Goal: Task Accomplishment & Management: Manage account settings

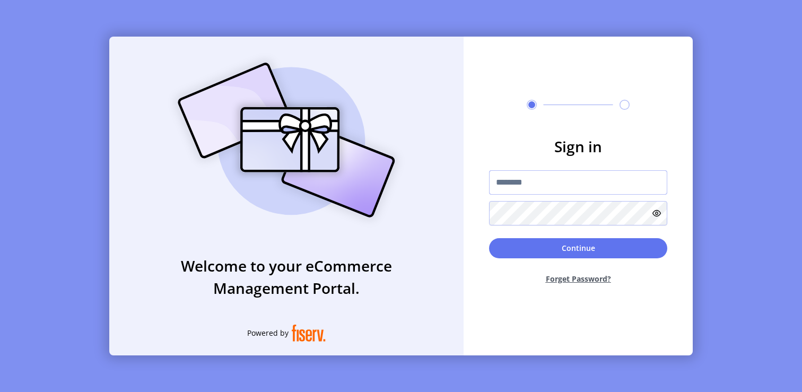
click at [533, 186] on input "text" at bounding box center [578, 182] width 178 height 24
click at [516, 303] on div "Sign in Continue Forget Password?" at bounding box center [578, 196] width 229 height 319
click at [684, 234] on form "Sign in Continue Forget Password?" at bounding box center [578, 214] width 229 height 158
click at [537, 182] on input "text" at bounding box center [578, 182] width 178 height 24
paste input "**********"
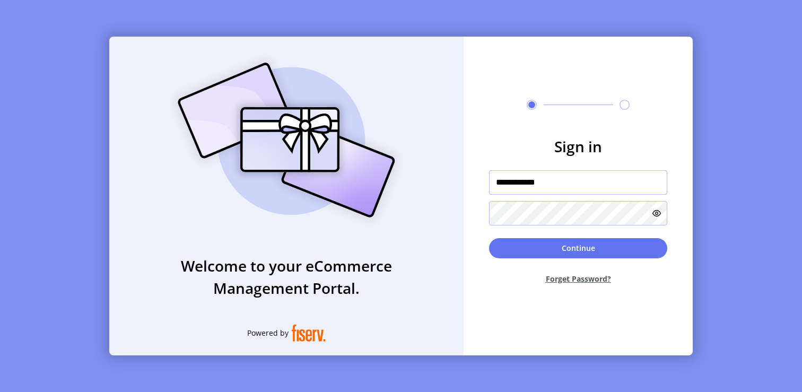
type input "**********"
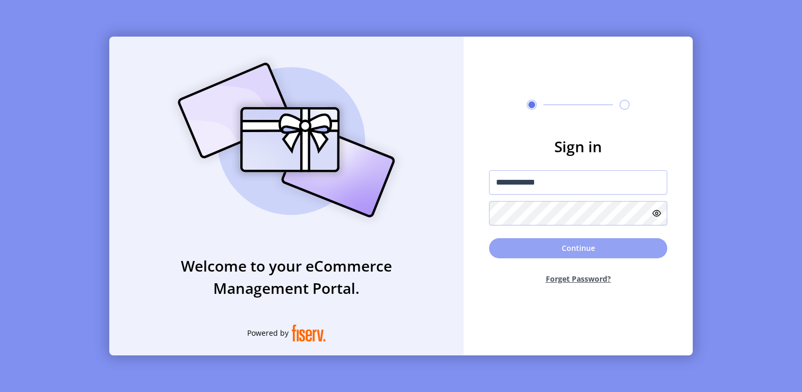
click at [549, 257] on button "Continue" at bounding box center [578, 248] width 178 height 20
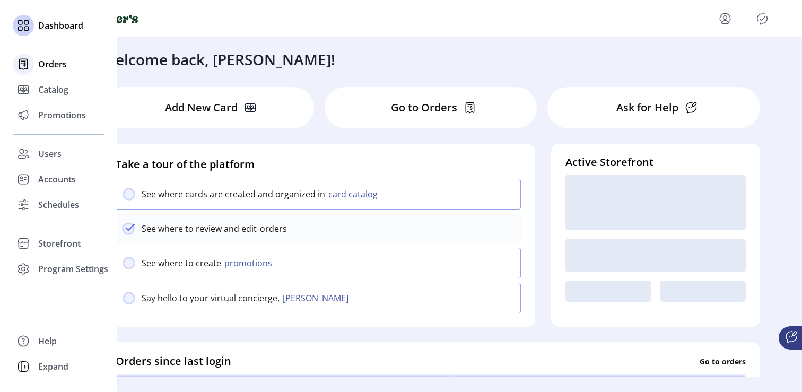
click at [39, 67] on span "Orders" at bounding box center [52, 64] width 29 height 13
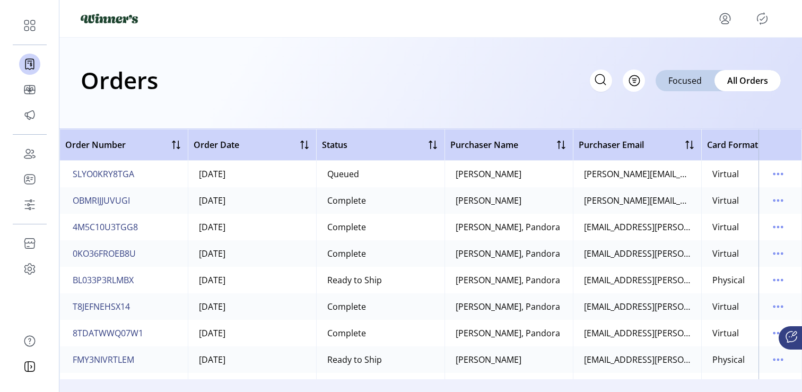
click at [159, 171] on td "SLYO0KRY8TGA" at bounding box center [123, 174] width 128 height 27
click at [120, 171] on span "SLYO0KRY8TGA" at bounding box center [104, 174] width 62 height 13
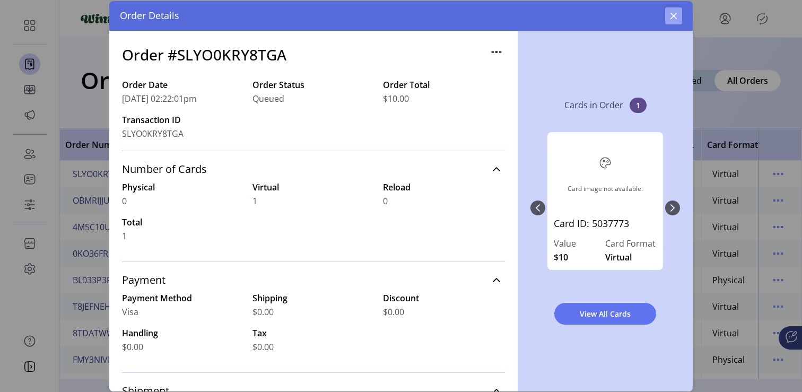
click at [676, 18] on icon "button" at bounding box center [673, 16] width 8 height 8
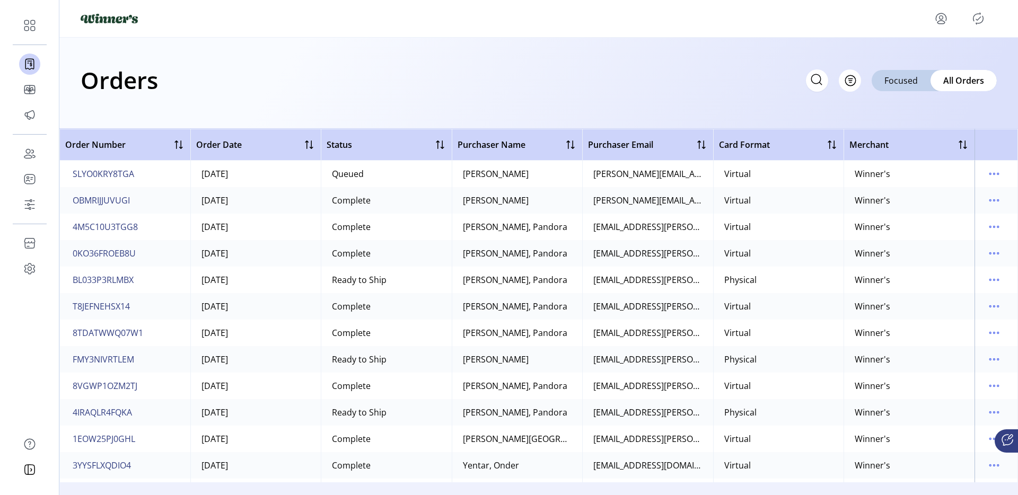
click at [455, 93] on div "Orders Filter Focused All Orders" at bounding box center [539, 80] width 916 height 37
click at [801, 391] on div "Orders Filter Focused All Orders Order Number Order Date Status Purchaser Name …" at bounding box center [538, 247] width 959 height 495
click at [801, 172] on icon "menu" at bounding box center [994, 173] width 17 height 17
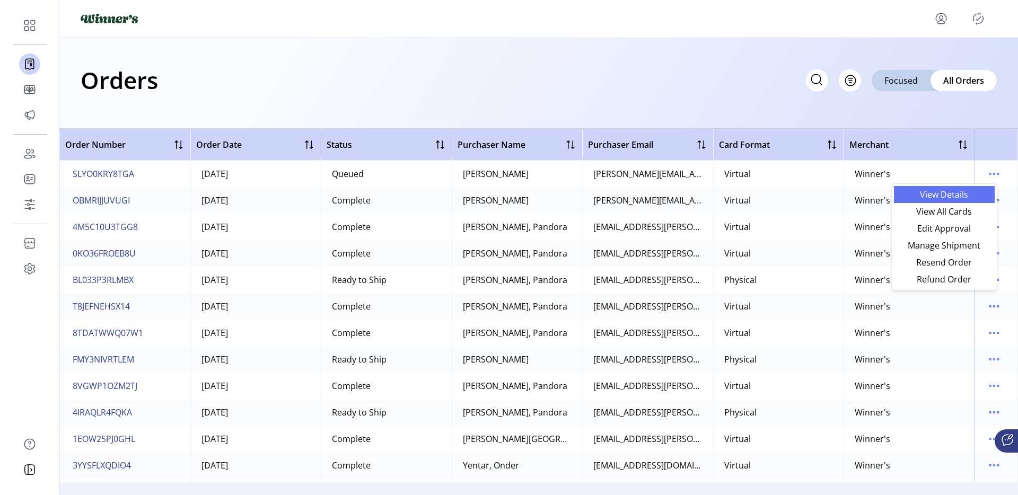
click at [801, 190] on span "View Details" at bounding box center [945, 194] width 88 height 8
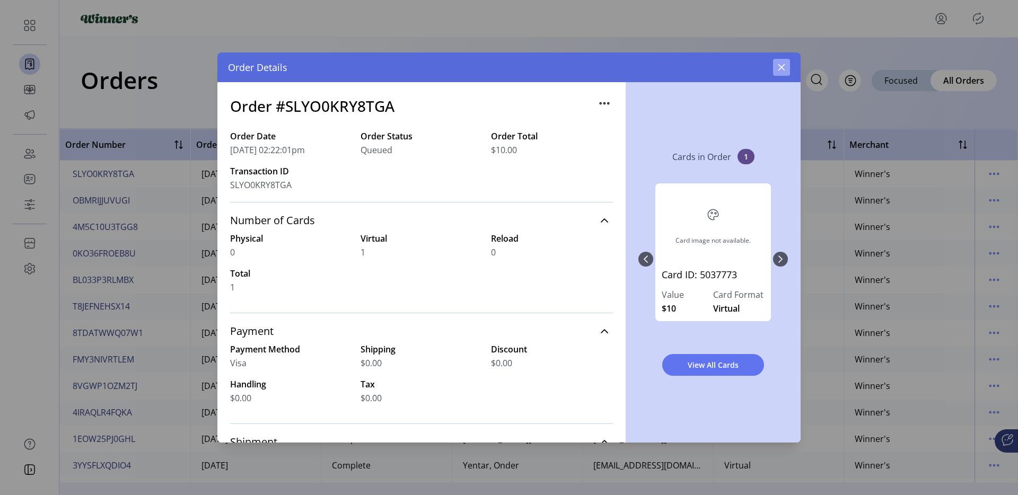
click at [779, 67] on icon "button" at bounding box center [781, 67] width 8 height 8
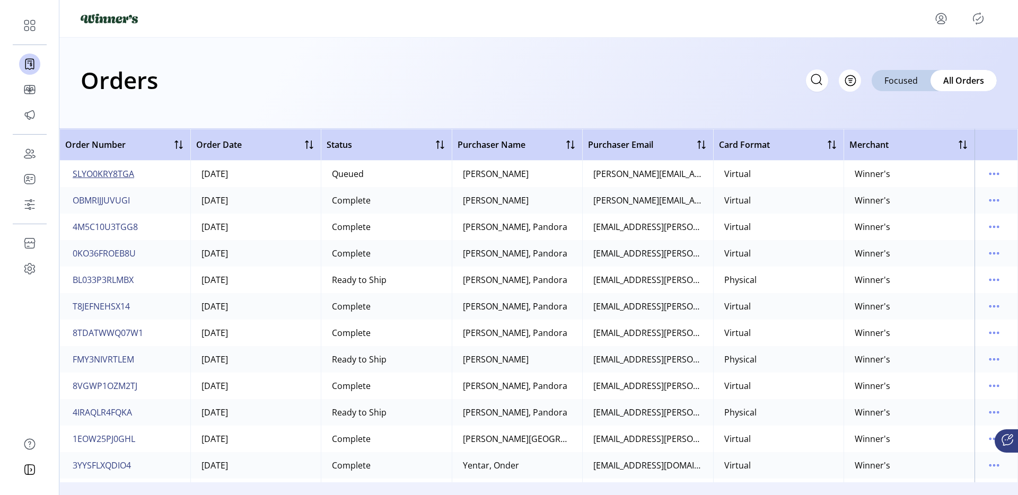
click at [107, 168] on span "SLYO0KRY8TGA" at bounding box center [104, 174] width 62 height 13
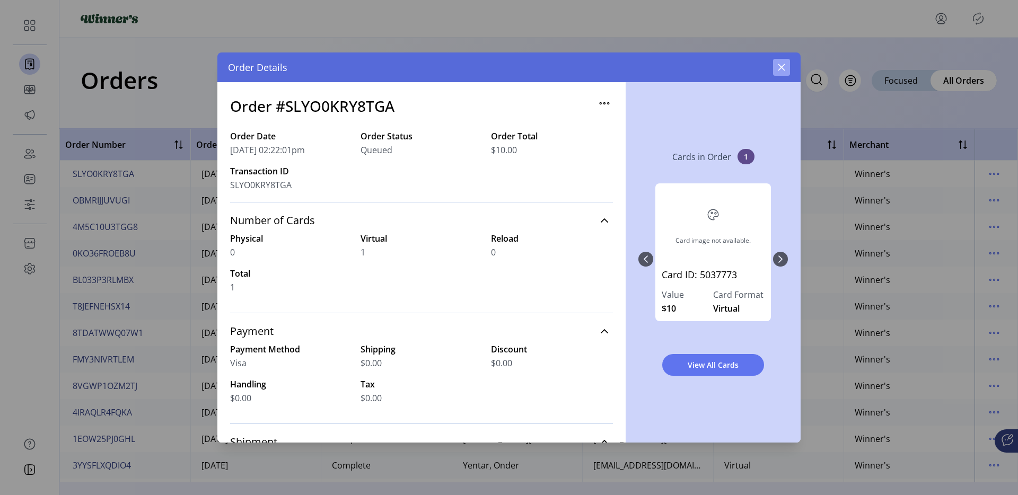
click at [777, 66] on icon "button" at bounding box center [781, 67] width 8 height 8
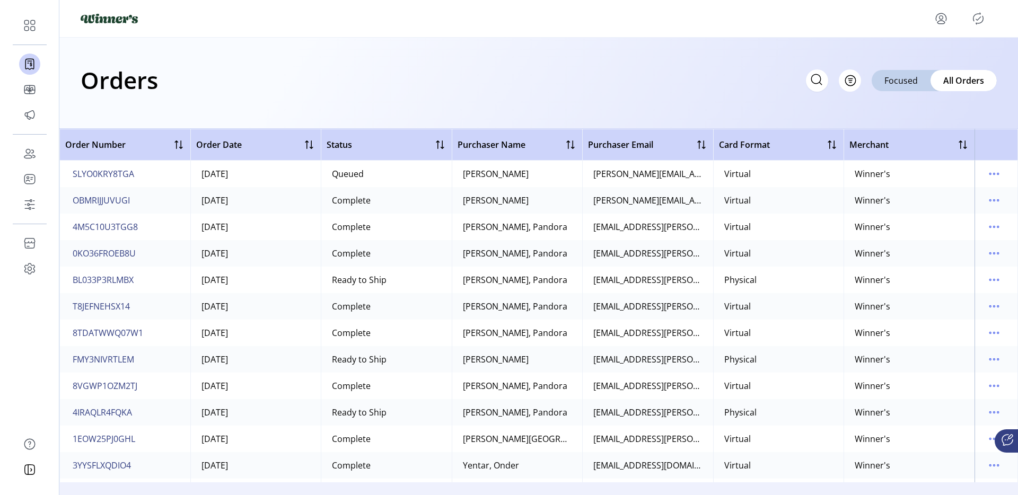
click at [801, 178] on div "Winner's" at bounding box center [873, 174] width 36 height 13
click at [801, 174] on icon "menu" at bounding box center [994, 173] width 17 height 17
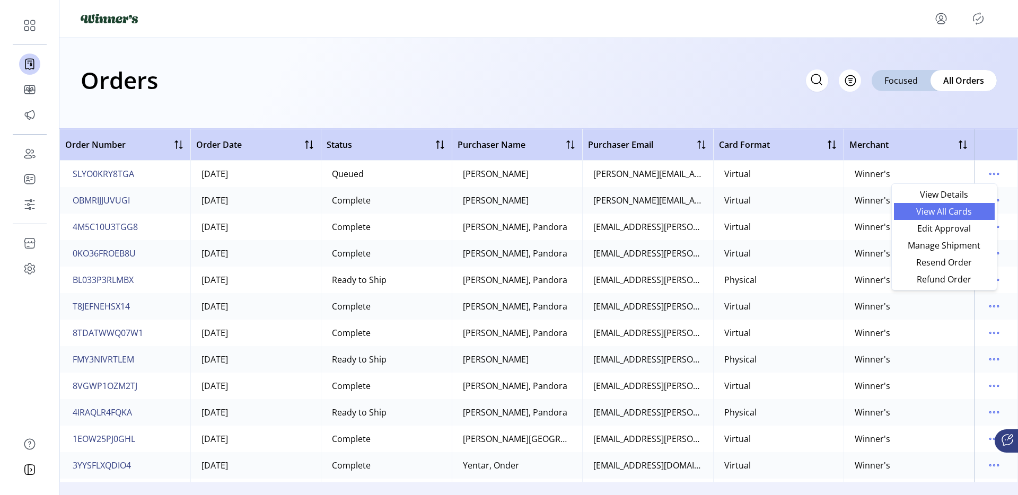
click at [801, 208] on span "View All Cards" at bounding box center [945, 211] width 88 height 8
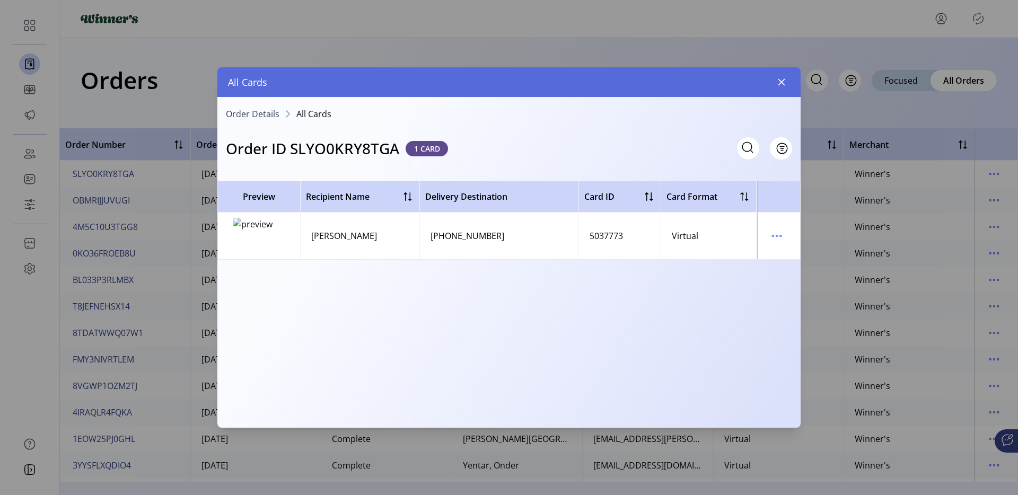
click at [316, 193] on span "Recipient Name" at bounding box center [338, 196] width 64 height 13
drag, startPoint x: 318, startPoint y: 199, endPoint x: 607, endPoint y: 274, distance: 298.0
click at [606, 246] on table "Preview Recipient Name Delivery Destination Card ID Card Format Delivery Status…" at bounding box center [508, 220] width 583 height 79
click at [606, 275] on div "Preview Recipient Name Delivery Destination Card ID Card Format Delivery Status…" at bounding box center [508, 301] width 583 height 240
drag, startPoint x: 303, startPoint y: 195, endPoint x: 492, endPoint y: 240, distance: 194.1
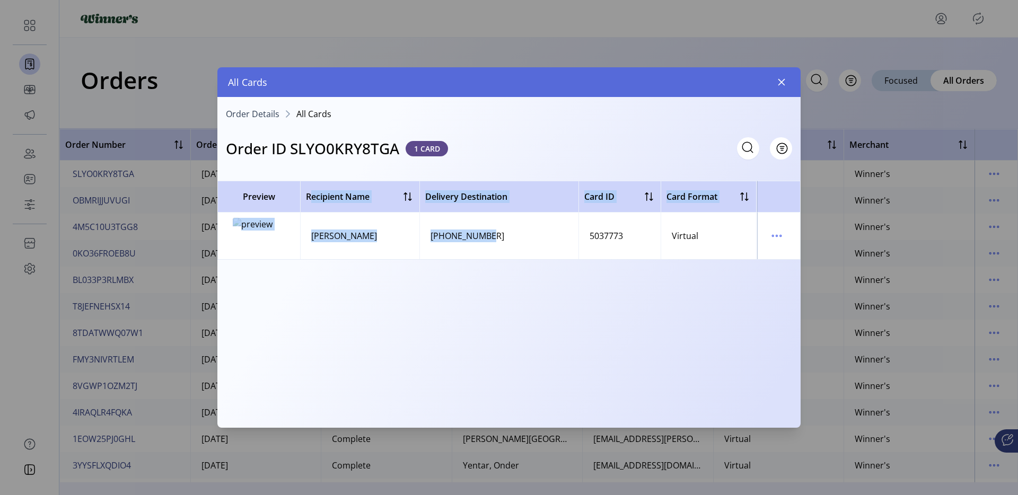
click at [486, 239] on table "Preview Recipient Name Delivery Destination Card ID Card Format Delivery Status…" at bounding box center [508, 220] width 583 height 79
click at [516, 250] on td "[PHONE_NUMBER]" at bounding box center [499, 236] width 159 height 47
click at [783, 84] on icon "button" at bounding box center [782, 82] width 7 height 7
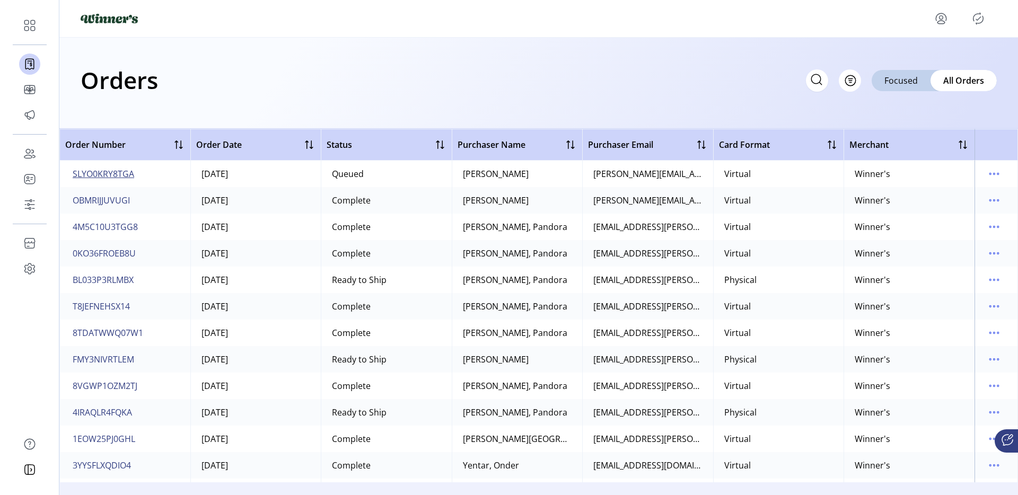
drag, startPoint x: 161, startPoint y: 178, endPoint x: 72, endPoint y: 176, distance: 89.1
click at [72, 176] on td "SLYO0KRY8TGA" at bounding box center [124, 174] width 131 height 27
drag, startPoint x: 65, startPoint y: 176, endPoint x: 133, endPoint y: 178, distance: 67.9
click at [133, 178] on td "SLYO0KRY8TGA" at bounding box center [124, 174] width 131 height 27
click at [98, 174] on span "SLYO0KRY8TGA" at bounding box center [104, 174] width 62 height 13
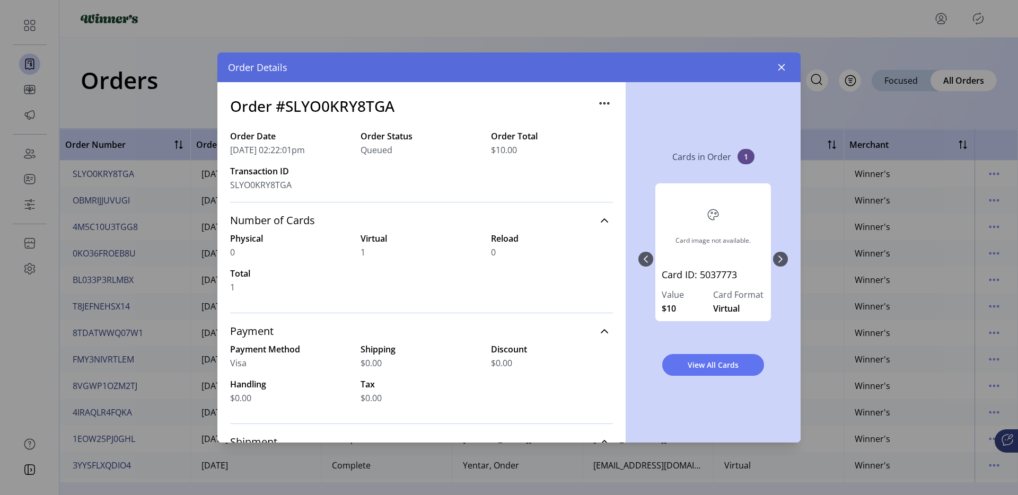
click at [343, 108] on h3 "Order #SLYO0KRY8TGA" at bounding box center [312, 106] width 164 height 22
copy h3 "SLYO0KRY8TGA"
